Goal: Task Accomplishment & Management: Use online tool/utility

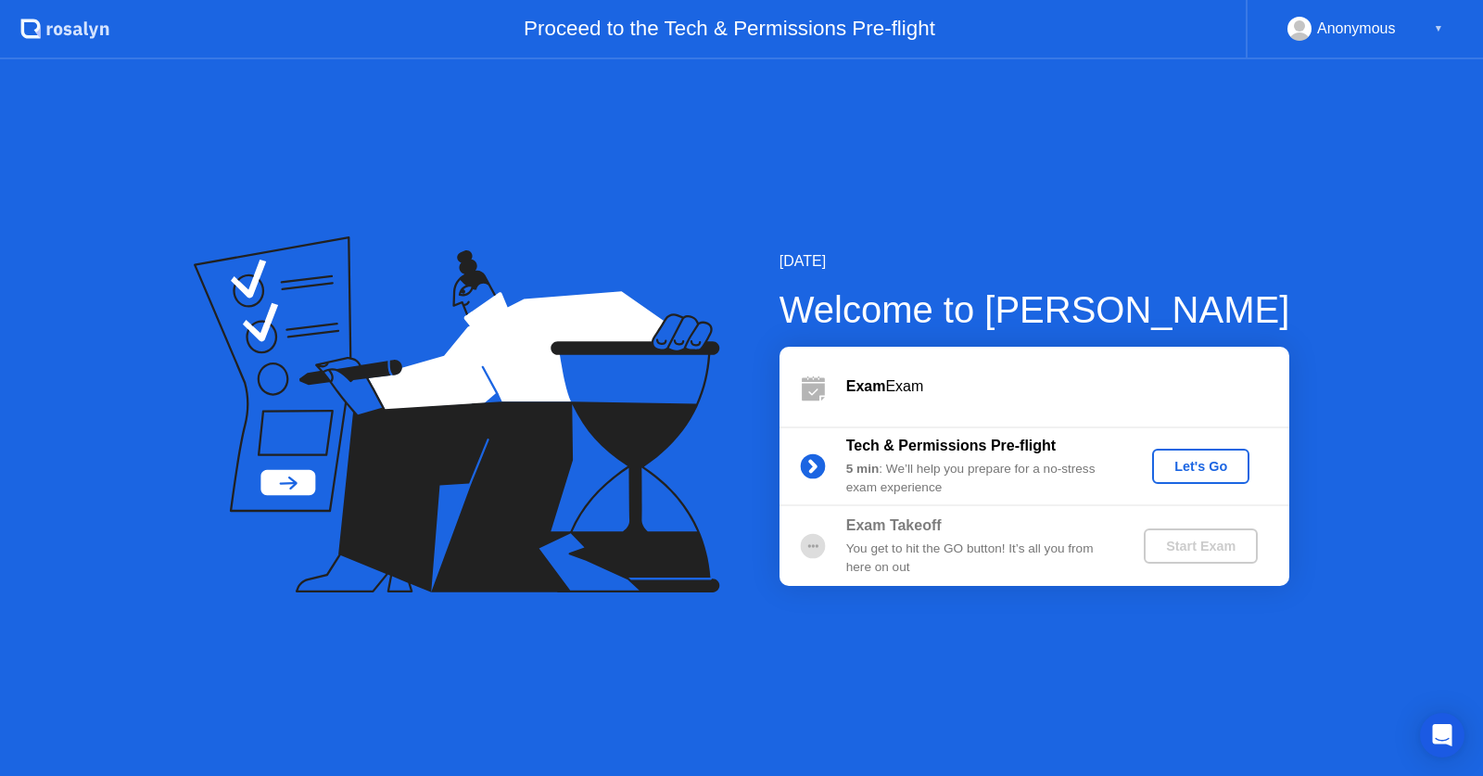
click at [1183, 463] on div "Let's Go" at bounding box center [1200, 466] width 82 height 15
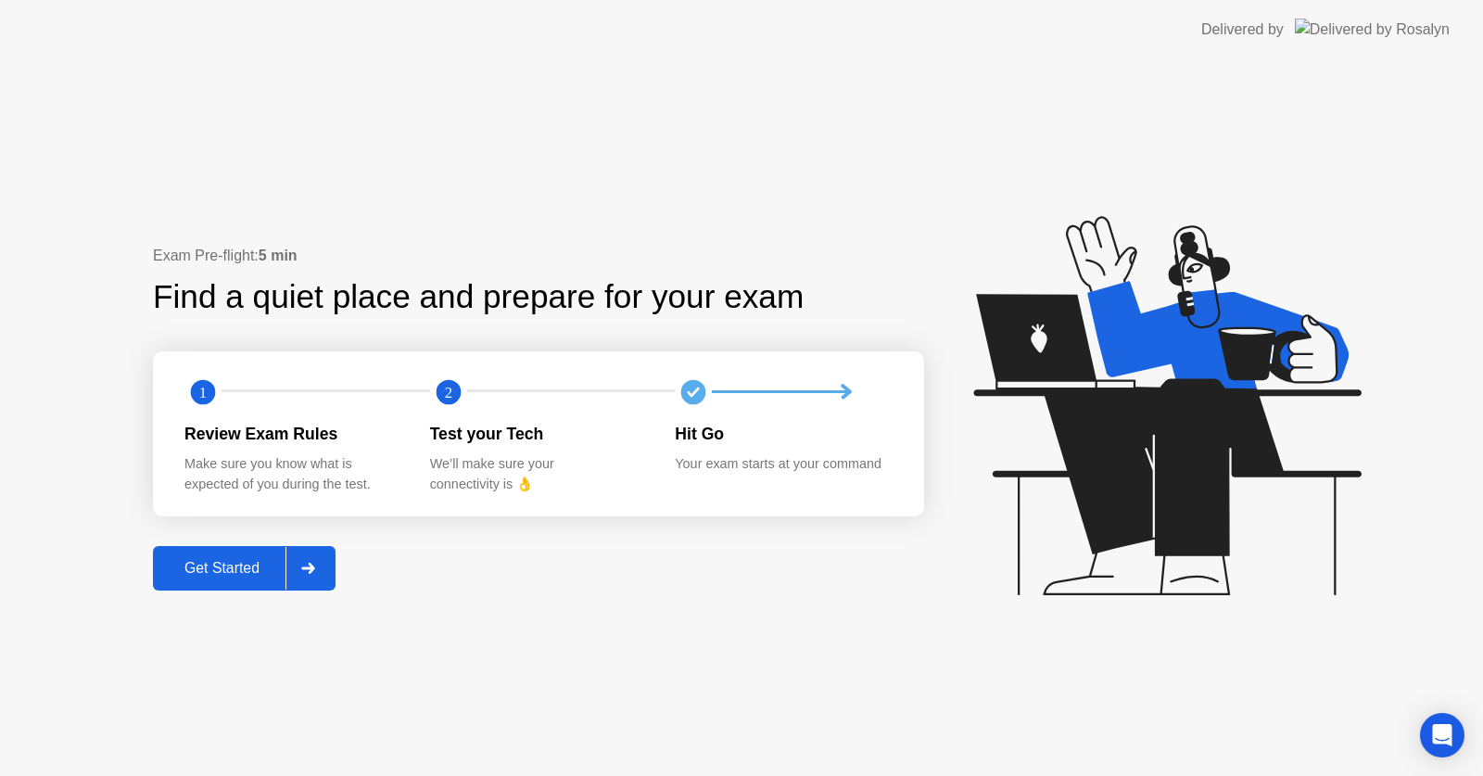
click at [297, 574] on div at bounding box center [307, 568] width 44 height 43
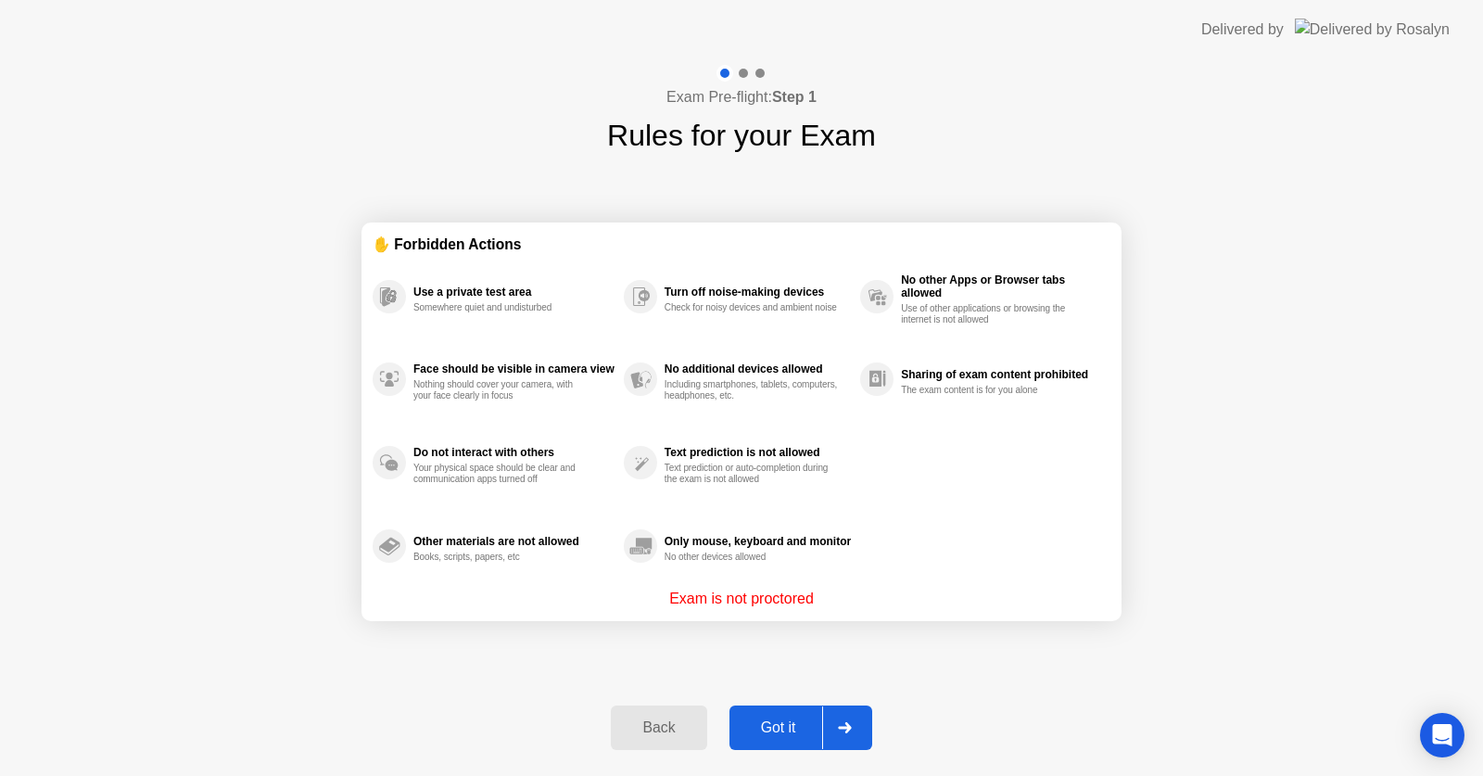
click at [845, 727] on icon at bounding box center [844, 727] width 13 height 11
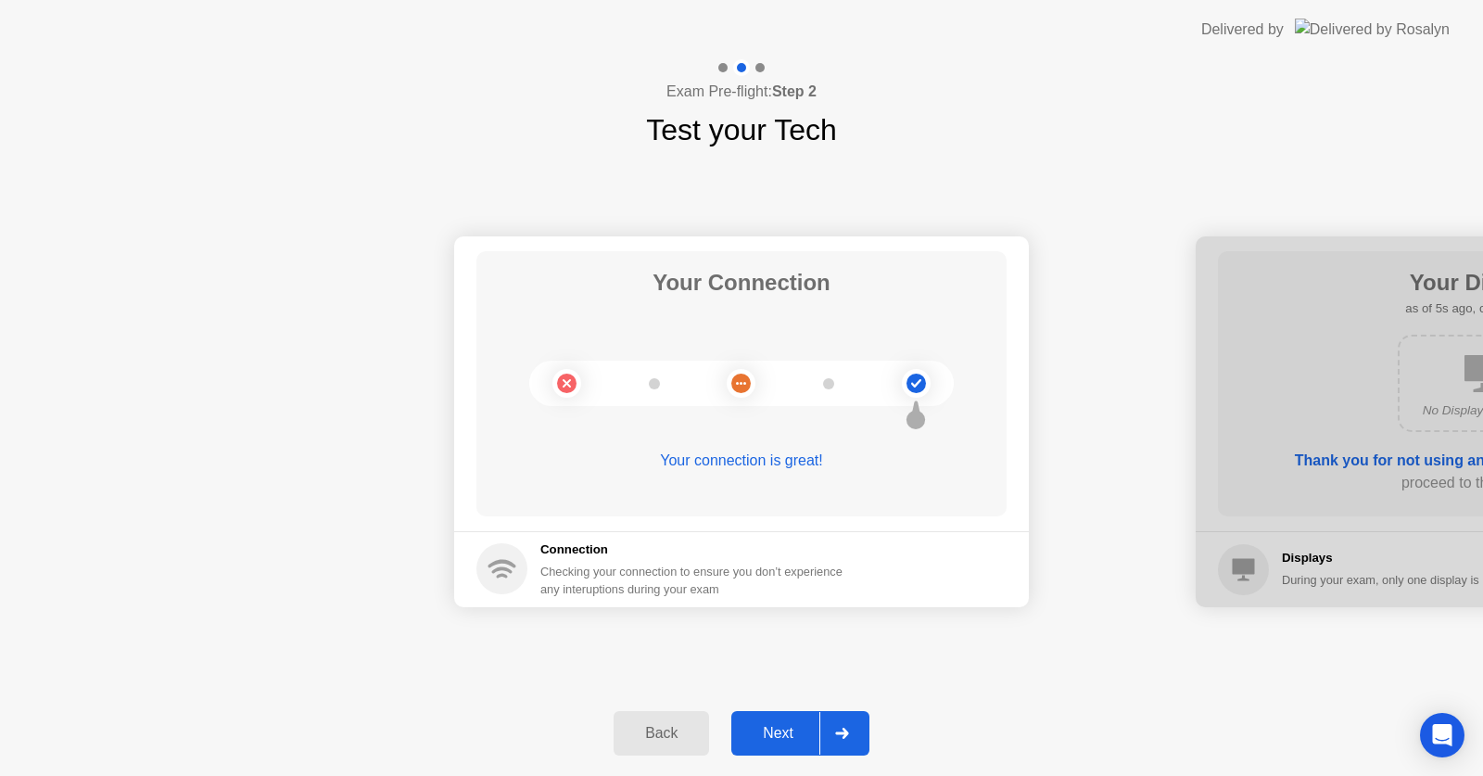
click at [812, 736] on div "Next" at bounding box center [778, 733] width 82 height 17
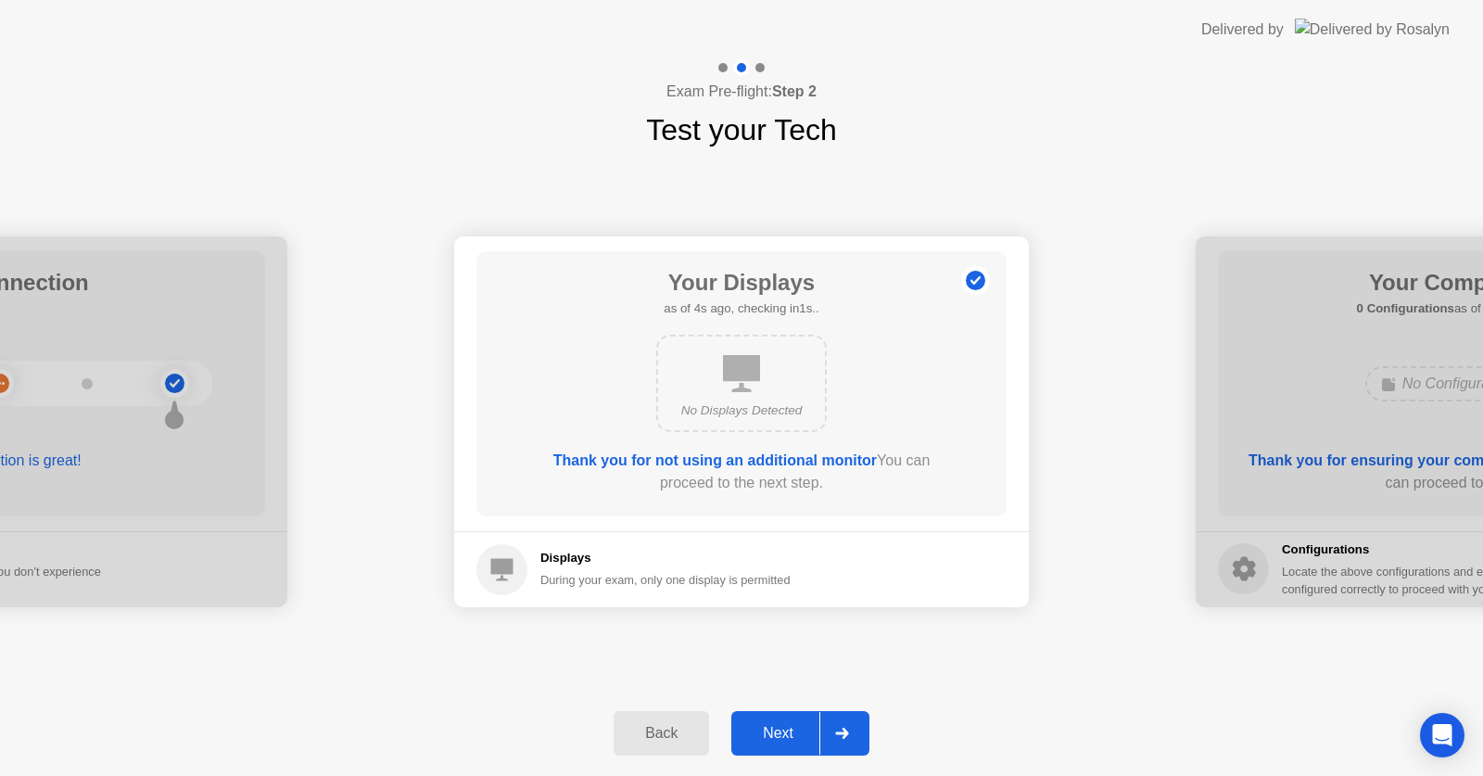
click at [821, 726] on div at bounding box center [841, 733] width 44 height 43
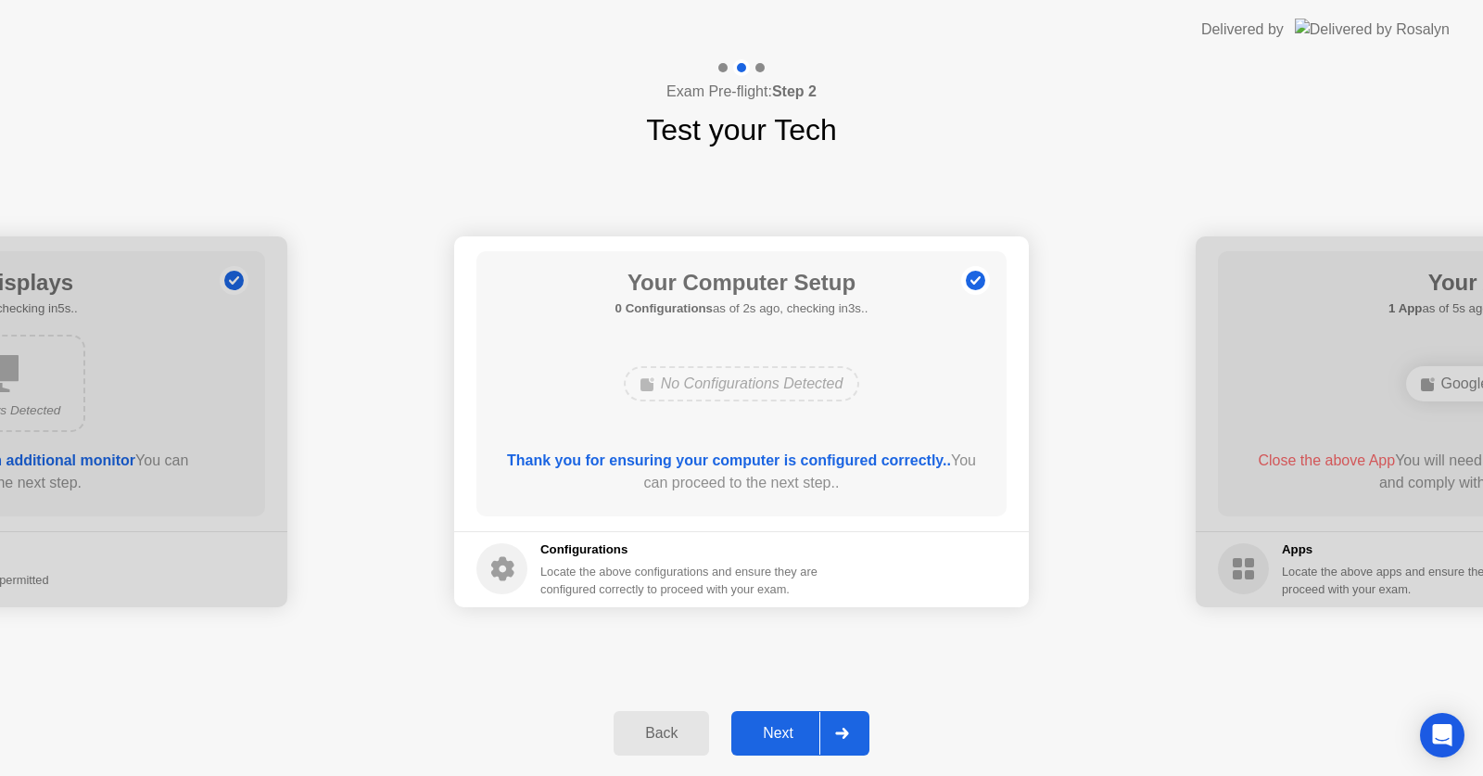
click at [810, 740] on div "Next" at bounding box center [778, 733] width 82 height 17
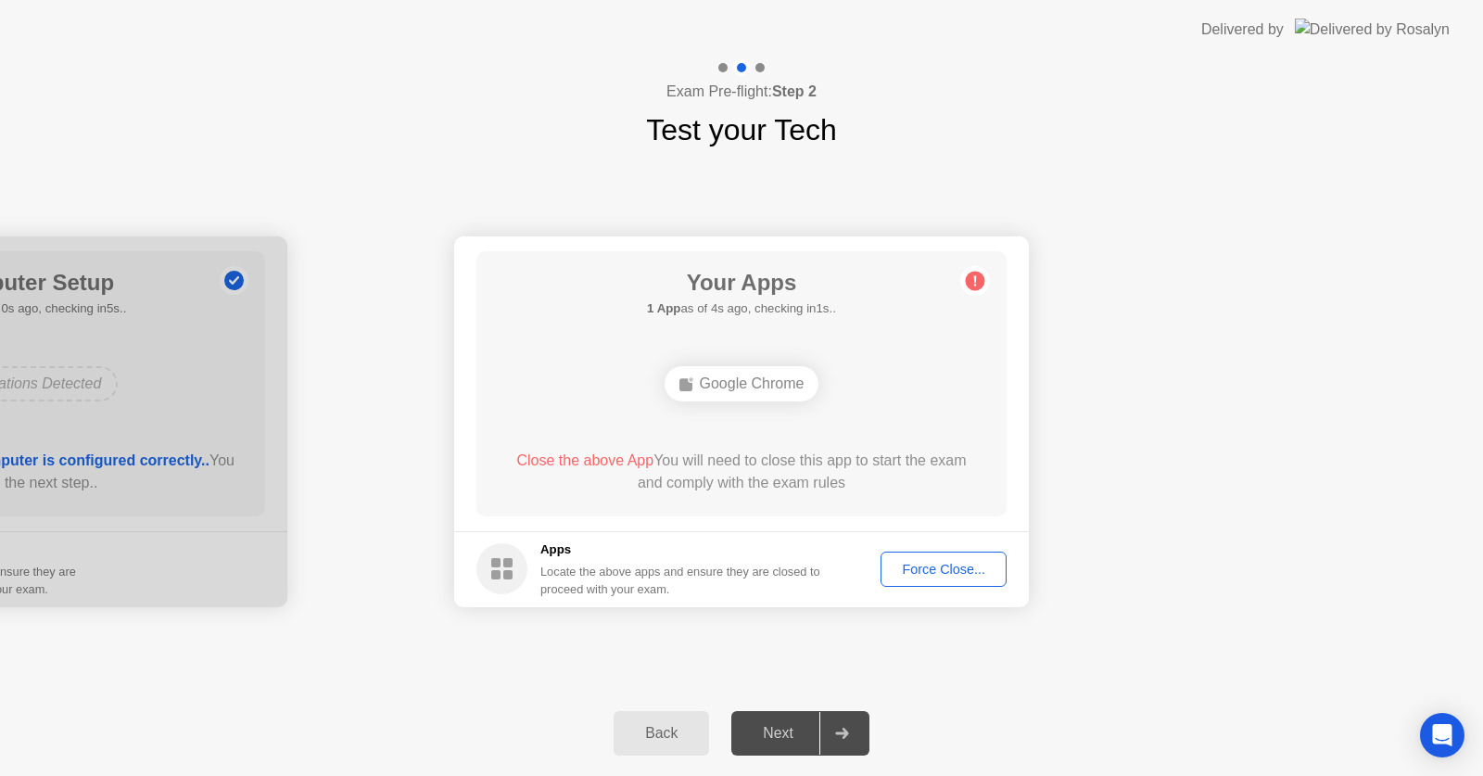
click at [833, 736] on div at bounding box center [841, 733] width 44 height 43
click at [753, 351] on div "Your Apps 1 App as of 4s ago, checking in1s.. Google Chrome Close the above App…" at bounding box center [741, 383] width 530 height 265
click at [760, 374] on div "Google Chrome" at bounding box center [741, 383] width 155 height 35
click at [760, 376] on div "Google Chrome" at bounding box center [741, 383] width 155 height 35
click at [931, 571] on div "Force Close..." at bounding box center [943, 569] width 113 height 15
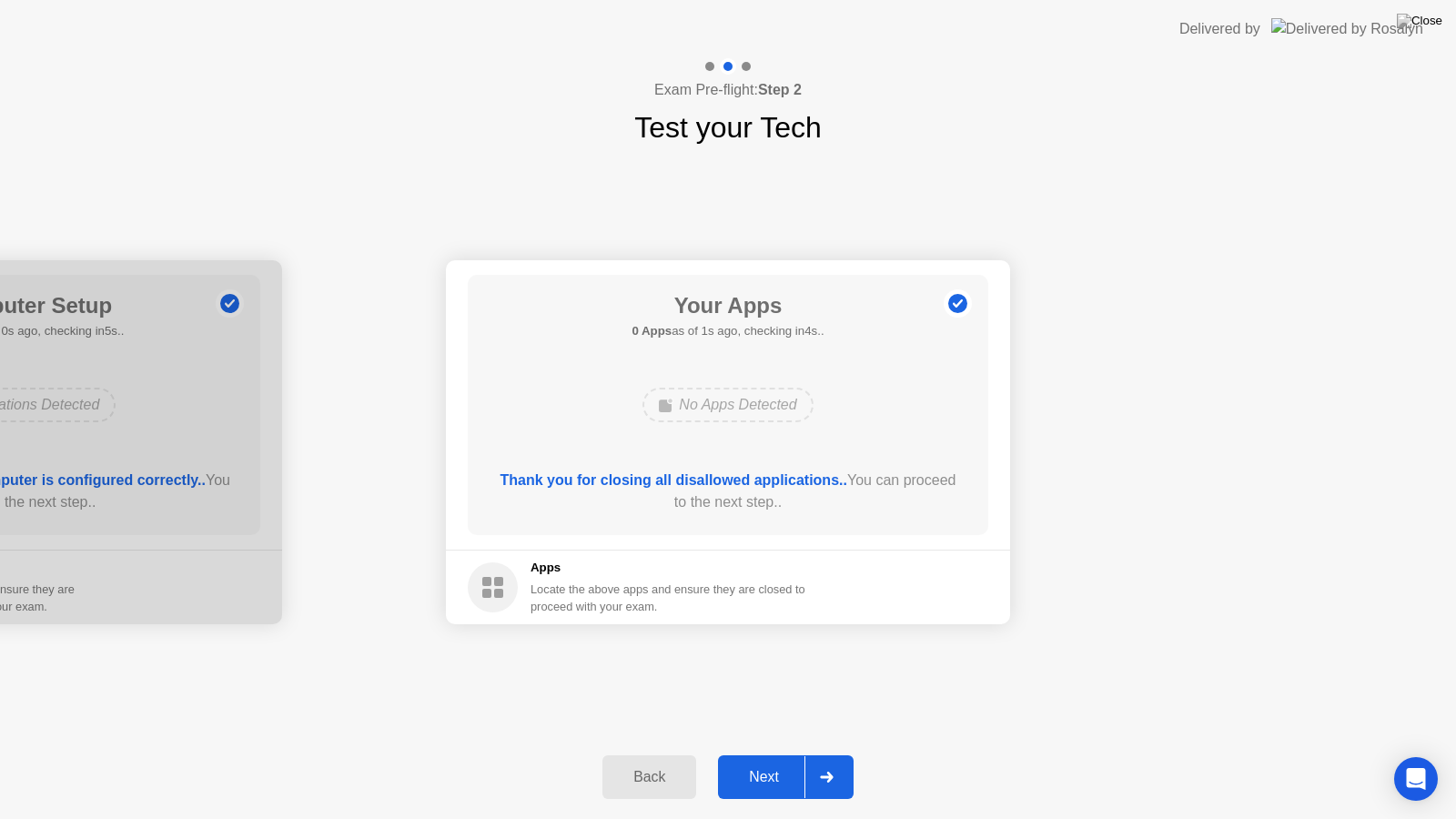
click at [793, 761] on button "Next" at bounding box center [785, 777] width 135 height 43
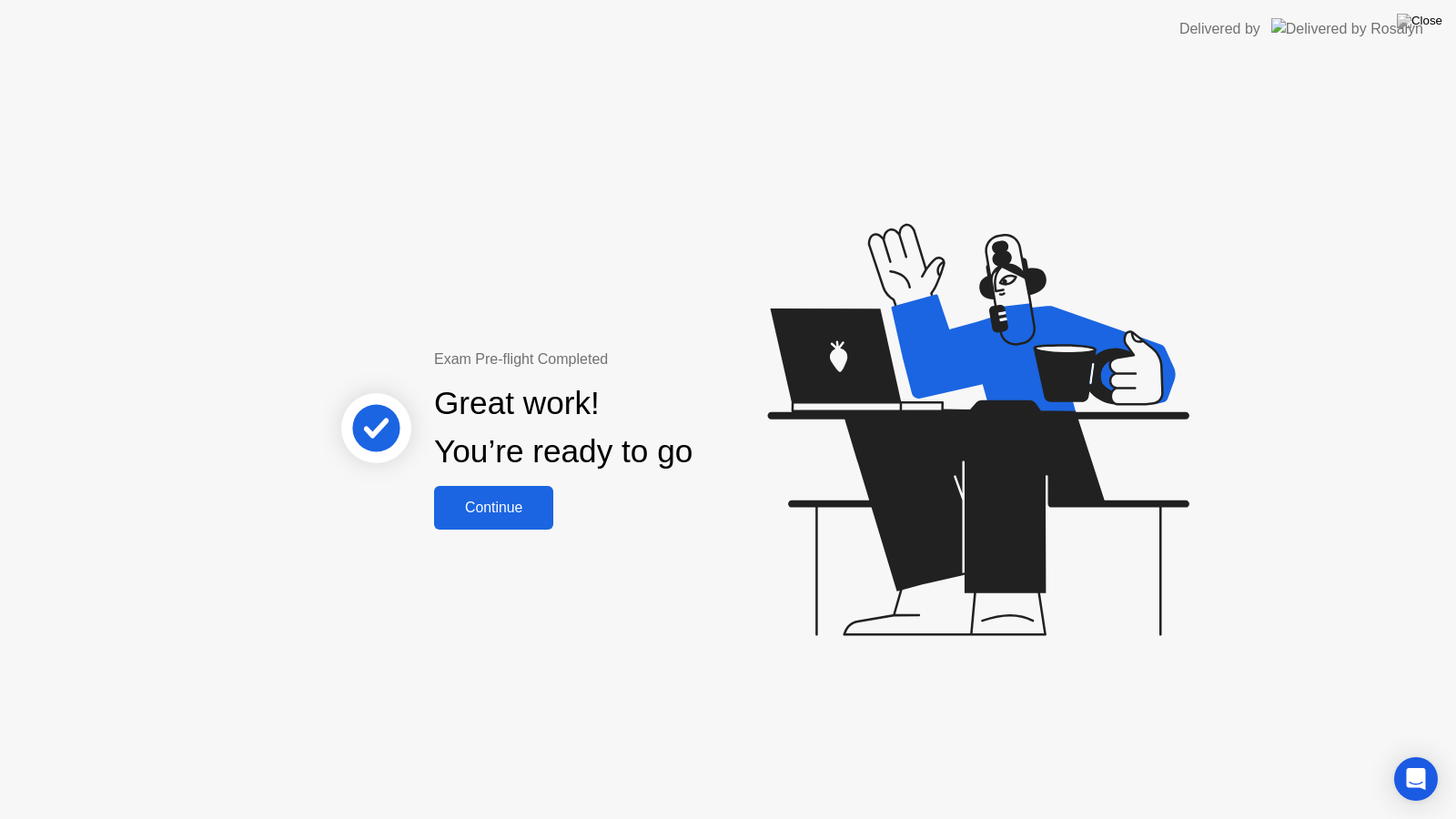
click at [529, 513] on div "Continue" at bounding box center [494, 508] width 108 height 17
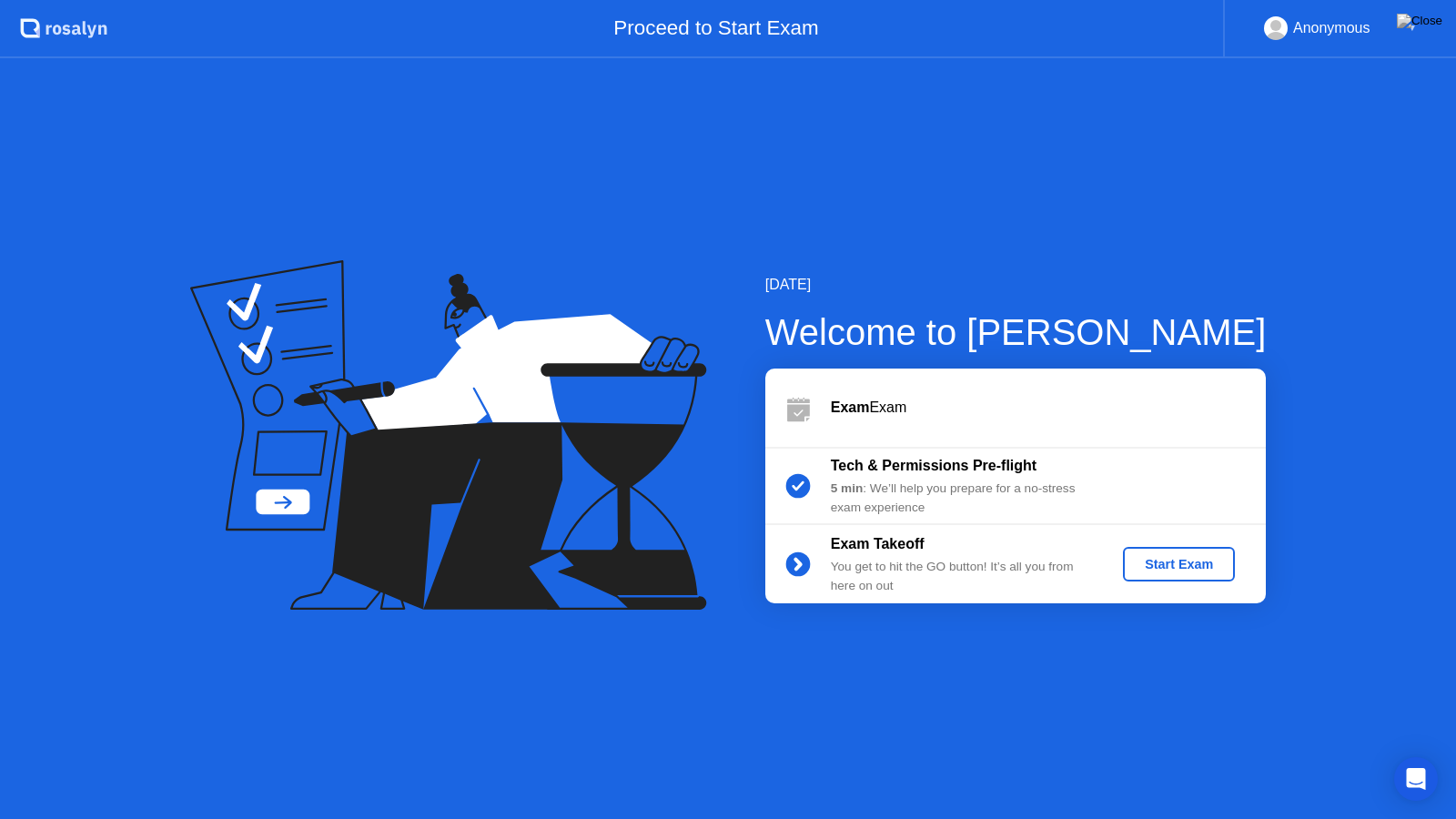
click at [1159, 571] on div "Start Exam" at bounding box center [1178, 564] width 97 height 15
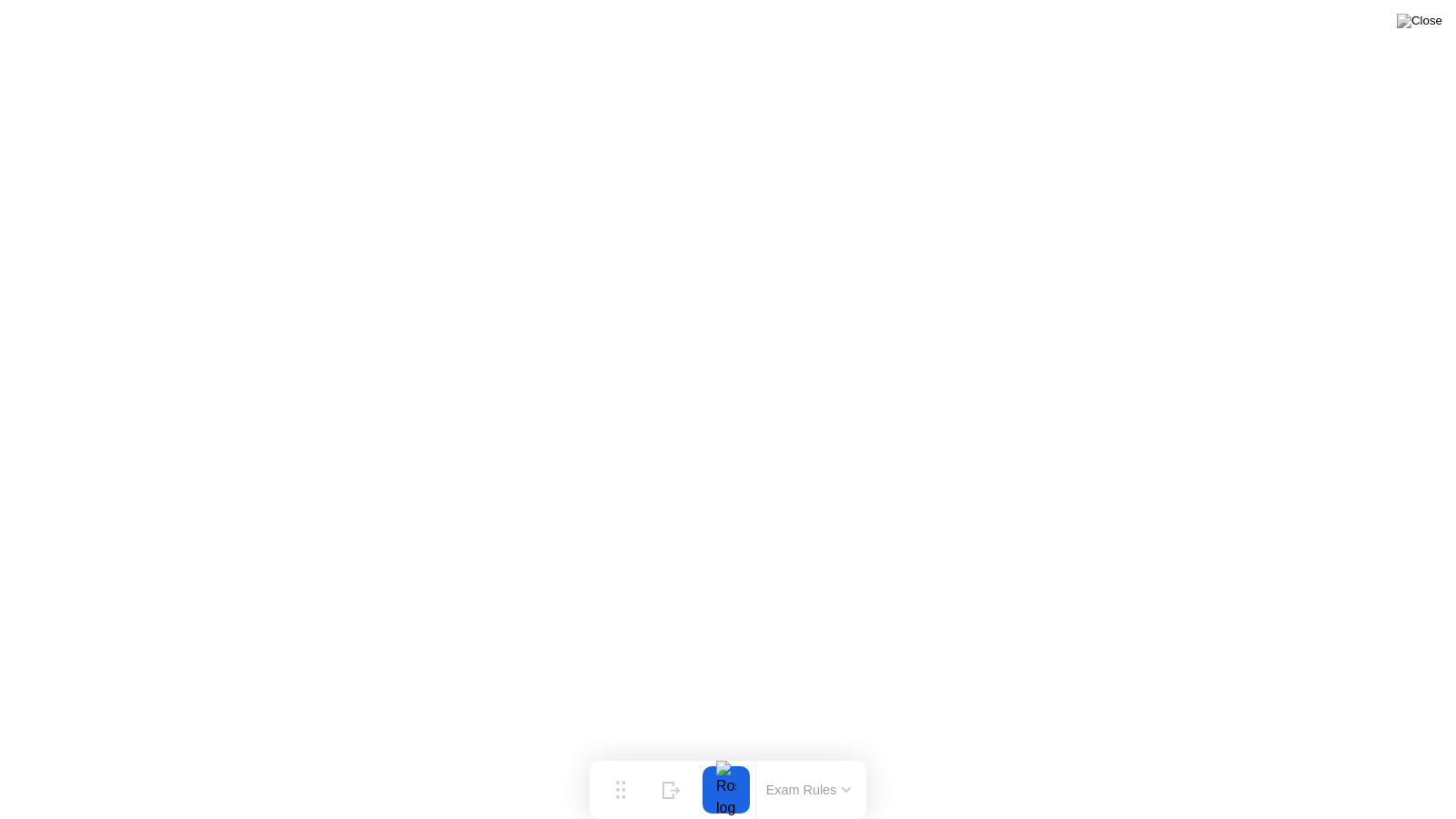
click at [1419, 19] on button at bounding box center [1420, 21] width 55 height 24
